Goal: Check status: Check status

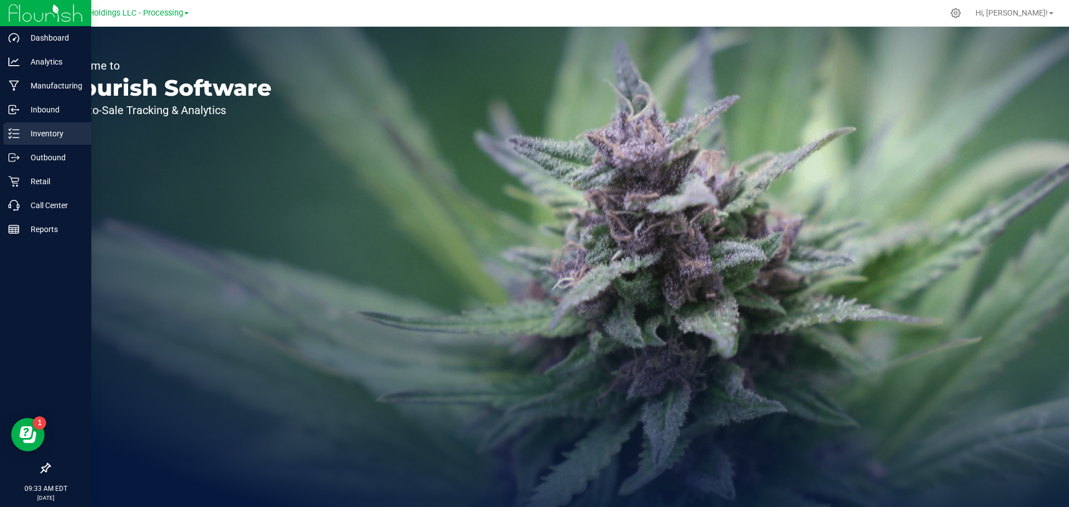
click at [41, 136] on p "Inventory" at bounding box center [52, 133] width 67 height 13
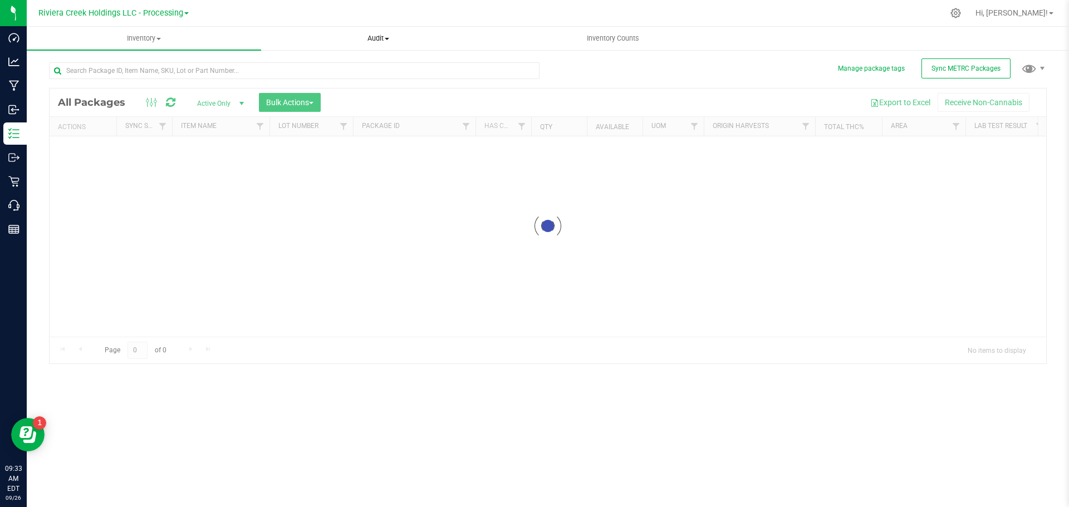
click at [386, 40] on div "Inventory All packages All inventory Waste log Create inventory Audit Inventory…" at bounding box center [548, 267] width 1042 height 480
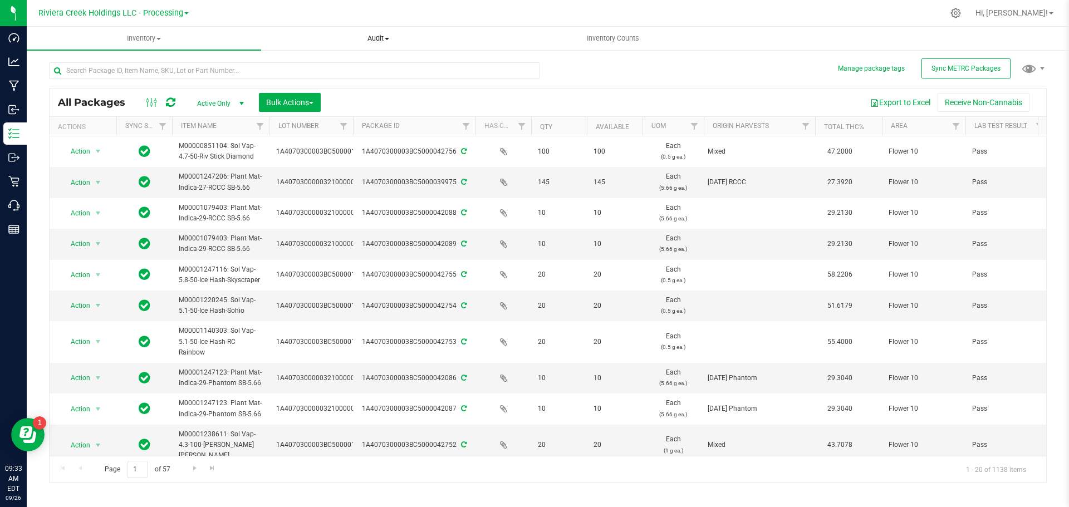
click at [387, 35] on span "Audit" at bounding box center [378, 38] width 233 height 10
click at [324, 81] on span "Package history" at bounding box center [305, 80] width 88 height 9
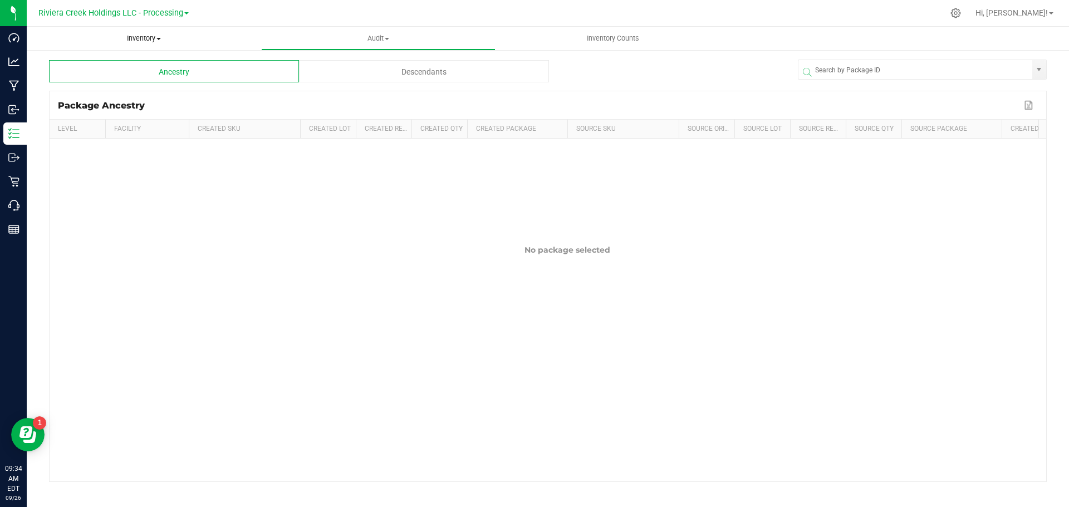
click at [156, 38] on span "Inventory" at bounding box center [144, 38] width 234 height 10
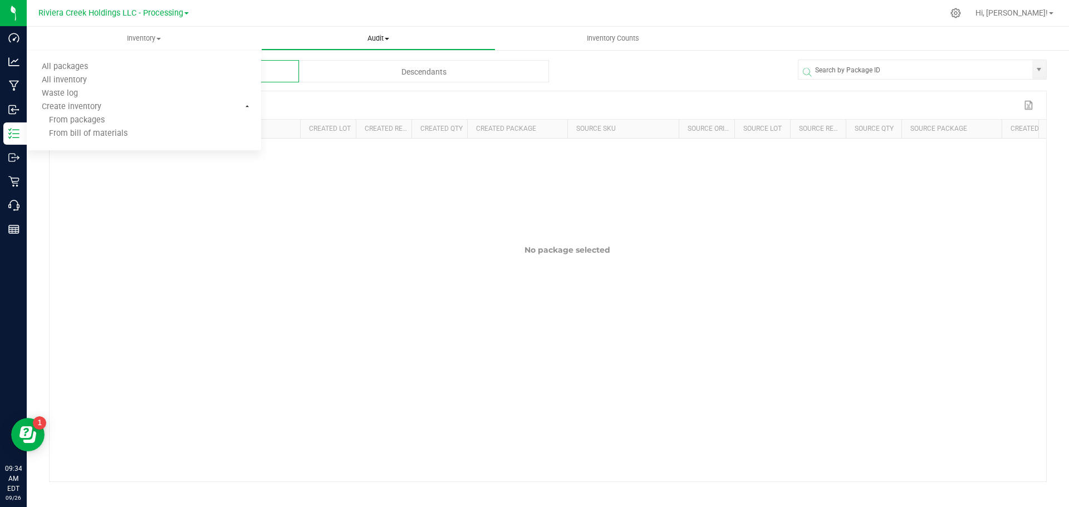
click at [377, 36] on span "Audit" at bounding box center [378, 38] width 233 height 10
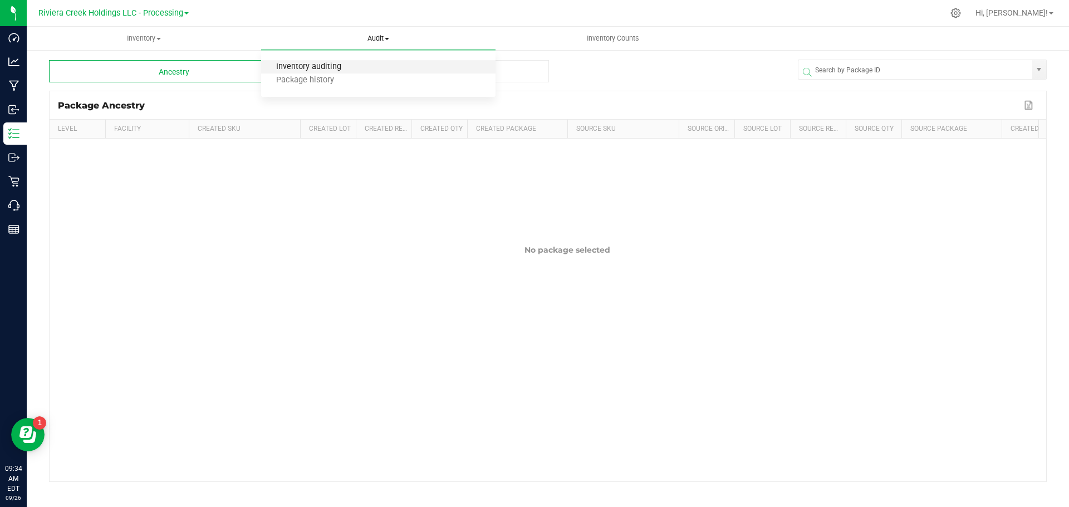
click at [337, 72] on span "Inventory auditing" at bounding box center [308, 66] width 95 height 9
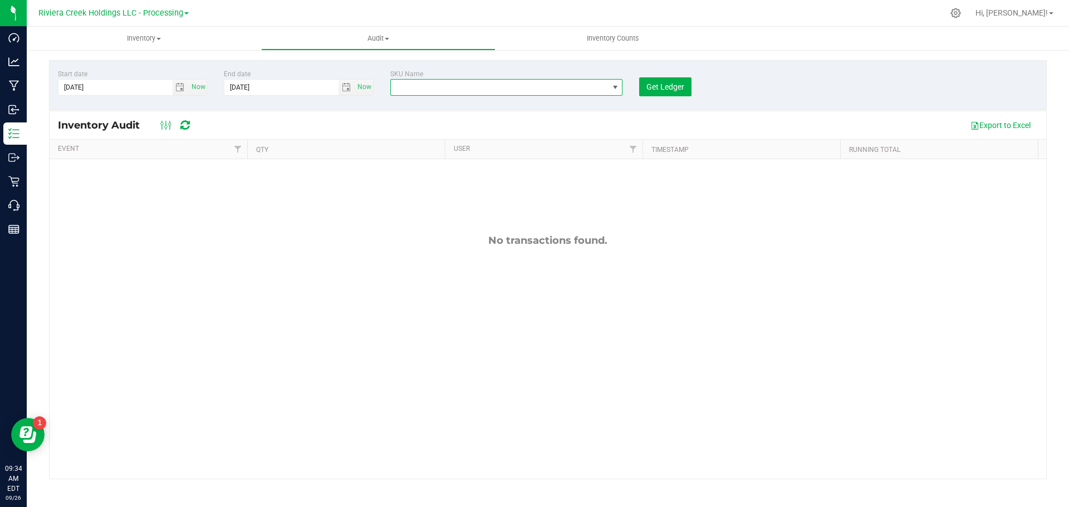
click at [454, 86] on span "NO DATA FOUND" at bounding box center [500, 88] width 218 height 16
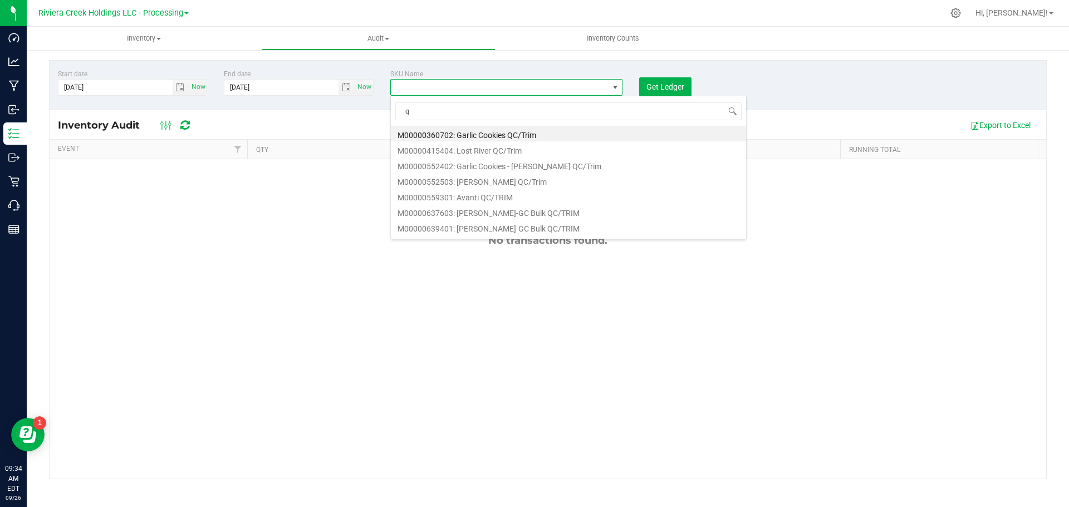
type input "qu"
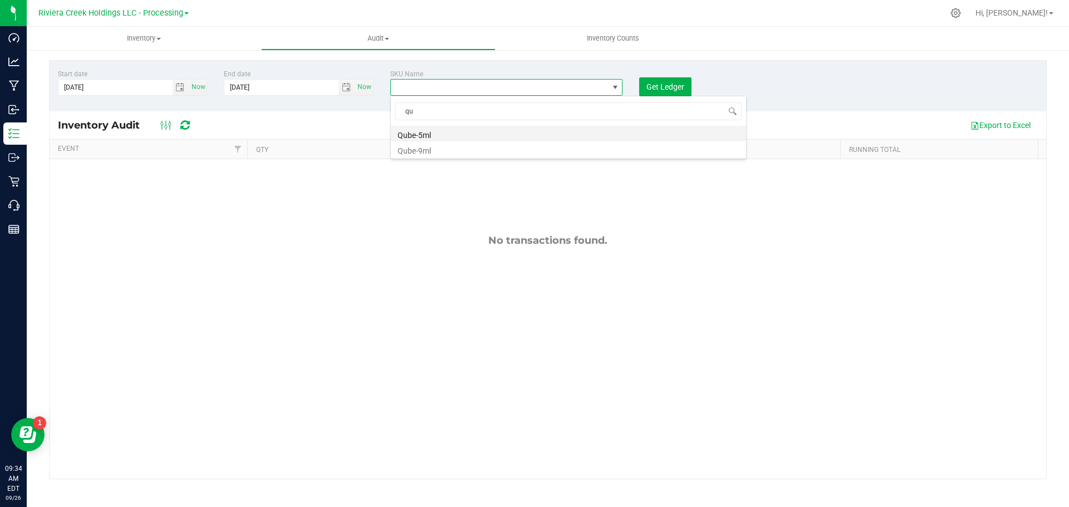
click at [426, 138] on li "Qube-5ml" at bounding box center [568, 134] width 355 height 16
click at [180, 87] on span "select" at bounding box center [179, 87] width 9 height 9
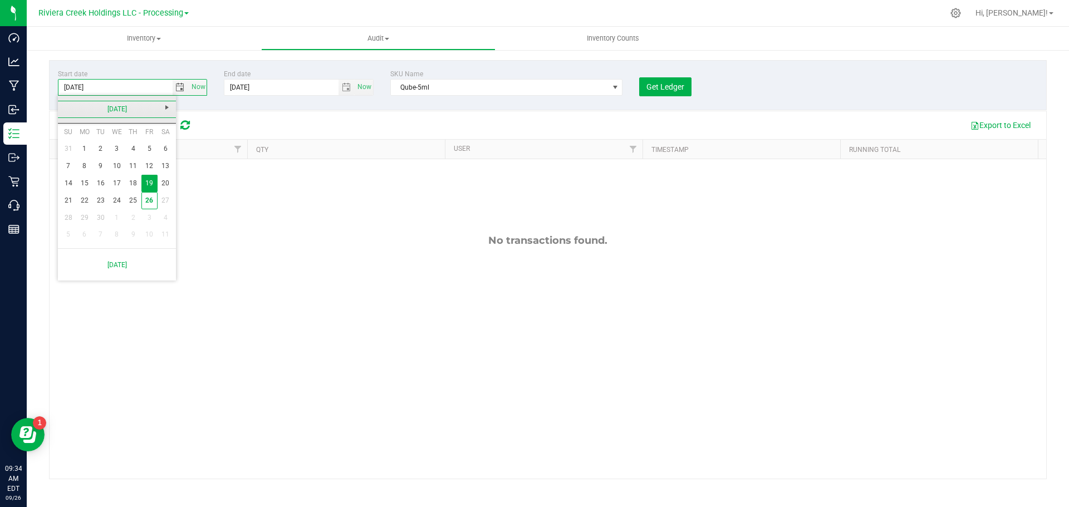
click at [67, 106] on link "[DATE]" at bounding box center [117, 109] width 120 height 17
click at [155, 171] on link "Aug" at bounding box center [159, 171] width 28 height 28
click at [96, 200] on link "19" at bounding box center [100, 200] width 16 height 17
type input "[DATE]"
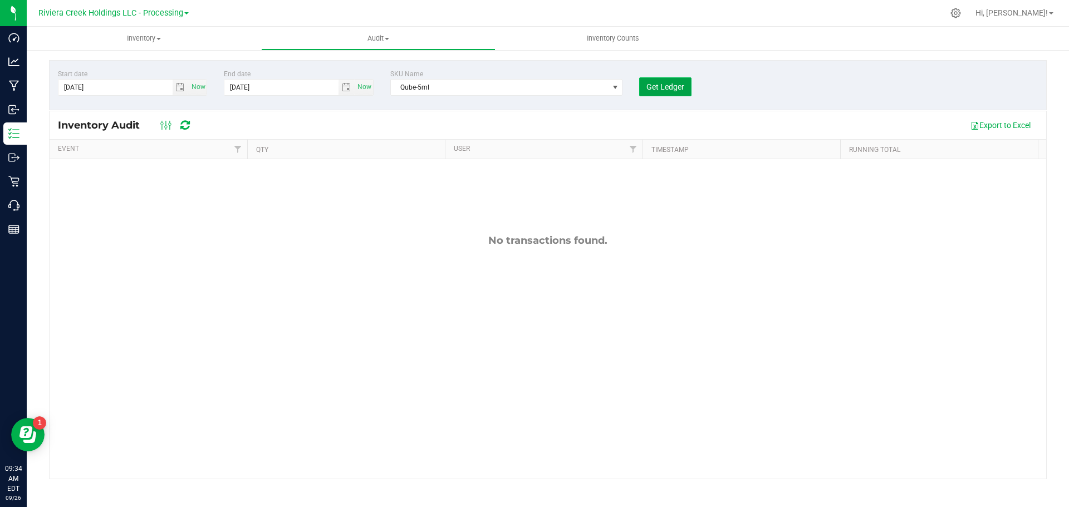
click at [672, 84] on span "Get Ledger" at bounding box center [665, 86] width 38 height 9
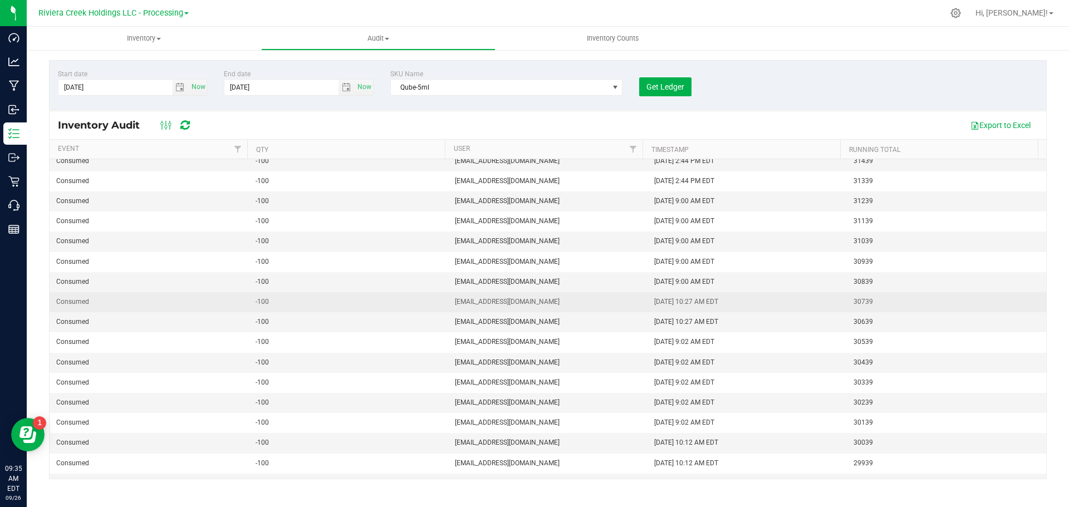
scroll to position [2640, 0]
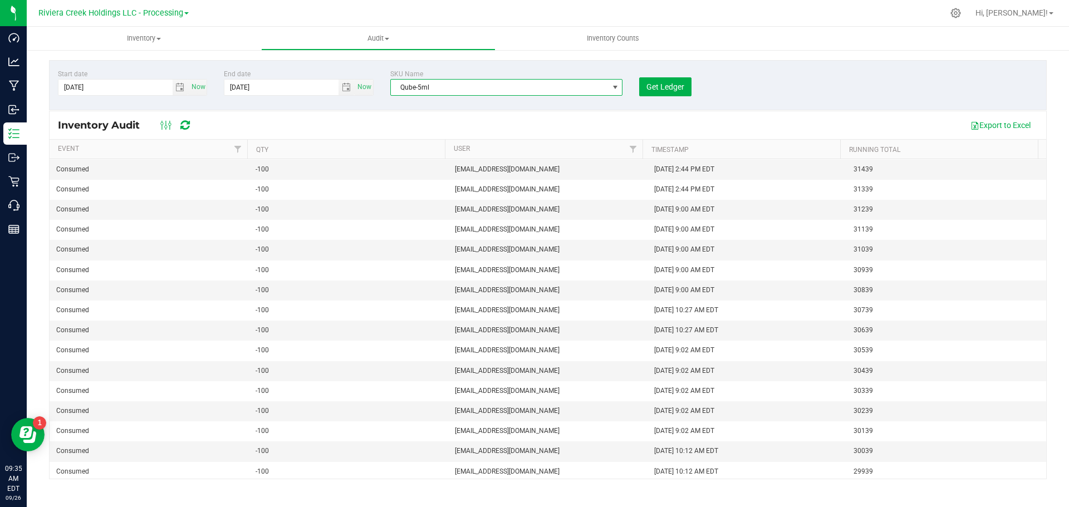
click at [562, 90] on span "Qube-5ml" at bounding box center [500, 88] width 218 height 16
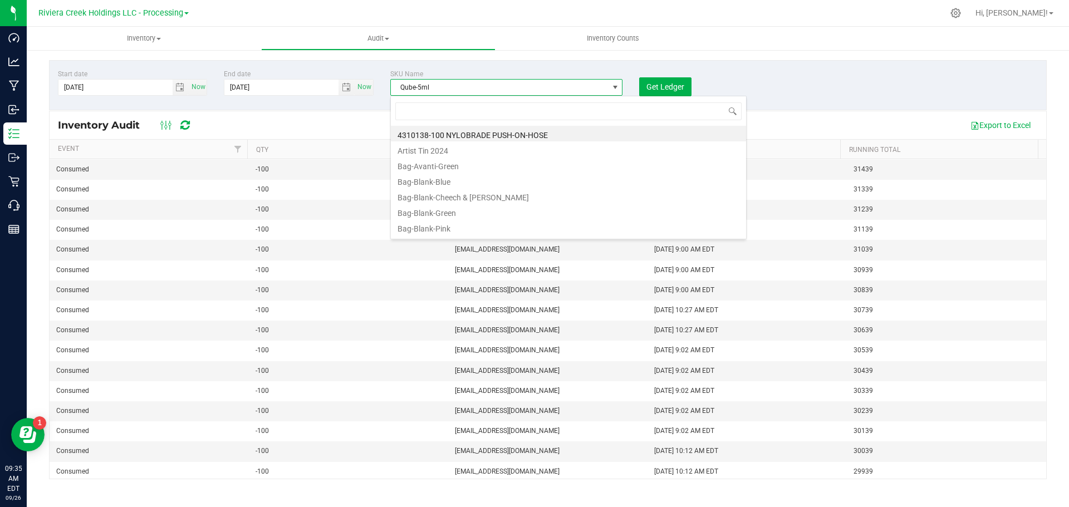
scroll to position [17, 232]
type input "qu"
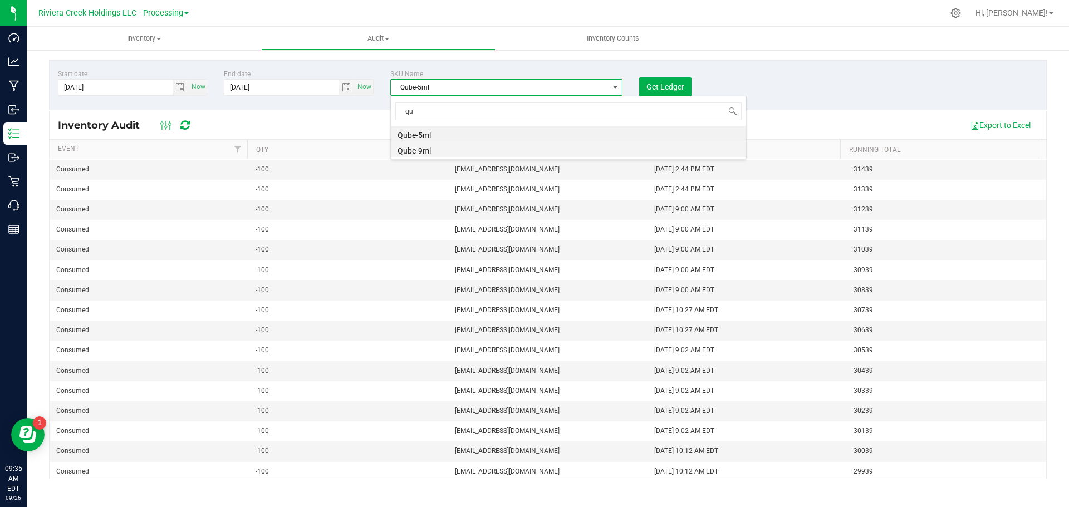
click at [482, 151] on li "Qube-9ml" at bounding box center [568, 149] width 355 height 16
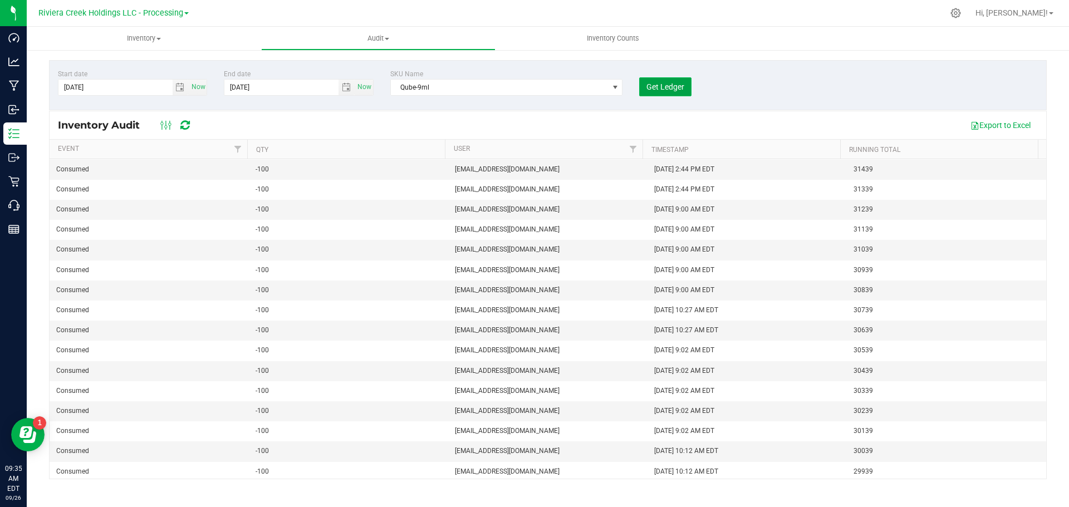
click at [664, 89] on span "Get Ledger" at bounding box center [665, 86] width 38 height 9
